Goal: Information Seeking & Learning: Learn about a topic

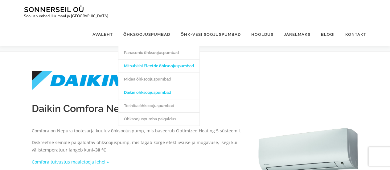
click at [147, 59] on link "Mitsubishi Electric õhksoojuspumbad" at bounding box center [158, 65] width 81 height 13
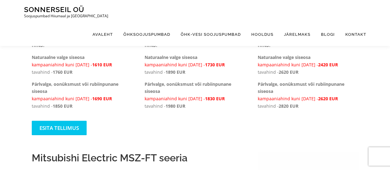
scroll to position [216, 0]
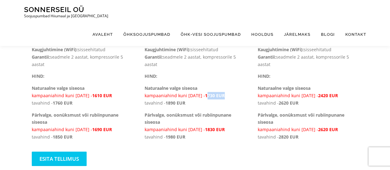
drag, startPoint x: 212, startPoint y: 95, endPoint x: 229, endPoint y: 94, distance: 17.3
click at [229, 94] on p "Naturaalne valge siseosa kampaaniahind kuni 31. märts - 1730 EUR tavahind - 189…" at bounding box center [195, 96] width 101 height 22
click at [234, 78] on p "HIND:" at bounding box center [195, 75] width 101 height 7
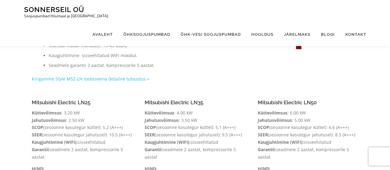
scroll to position [0, 0]
